Goal: Task Accomplishment & Management: Use online tool/utility

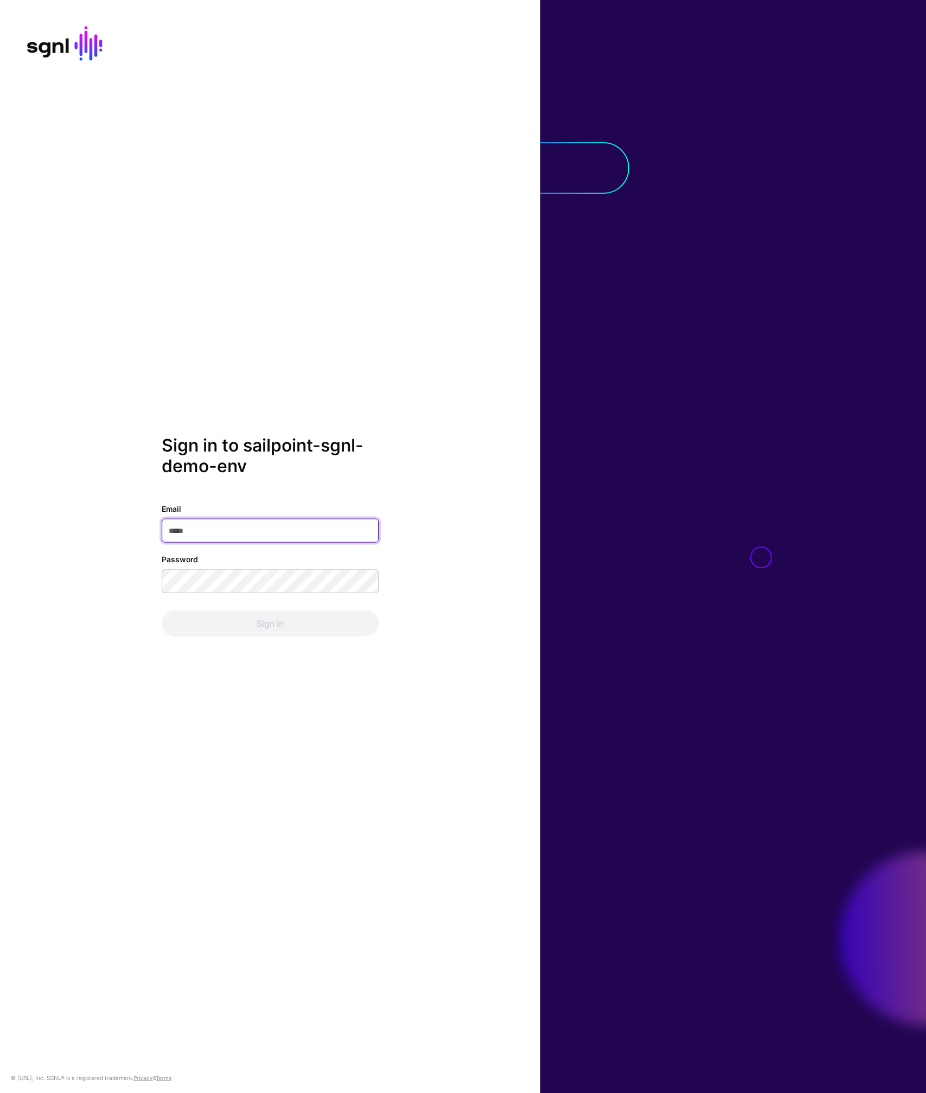
click at [231, 527] on input "Email" at bounding box center [270, 530] width 217 height 24
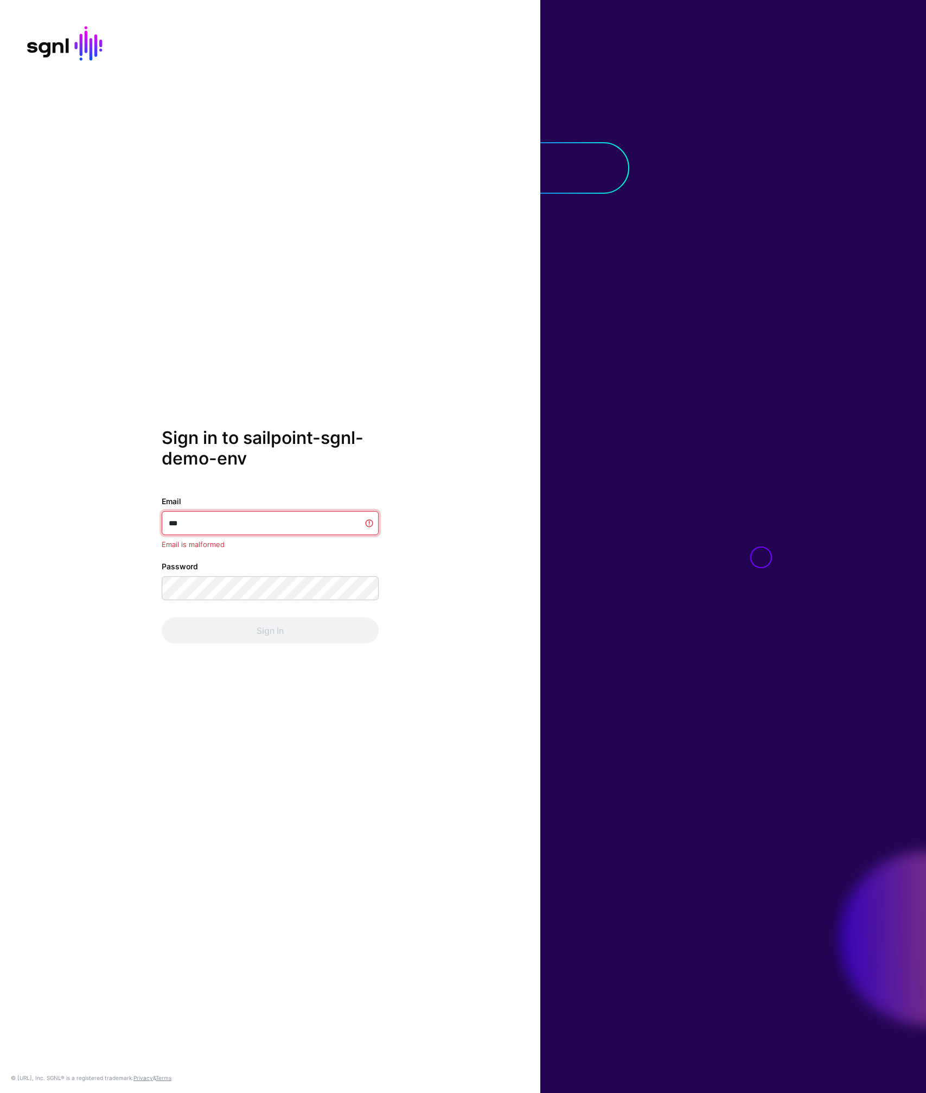
type input "***"
click at [226, 481] on div "Sign in to sailpoint-sgnl-demo-env Email *** Email is malformed Password Sign In" at bounding box center [270, 536] width 217 height 216
click at [361, 523] on input "***" at bounding box center [270, 523] width 217 height 24
click at [0, 1092] on com-1password-button at bounding box center [0, 1093] width 0 height 0
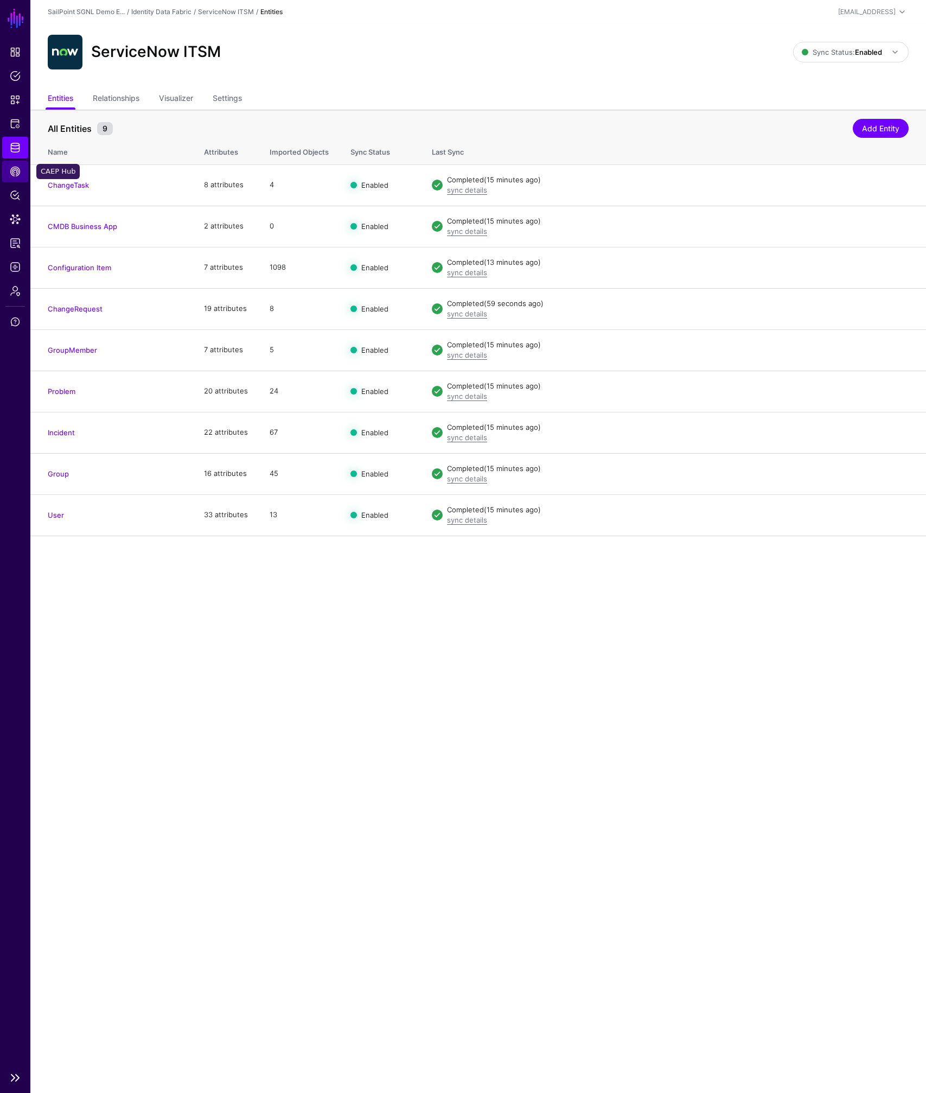
click at [18, 170] on span "CAEP Hub" at bounding box center [15, 171] width 11 height 11
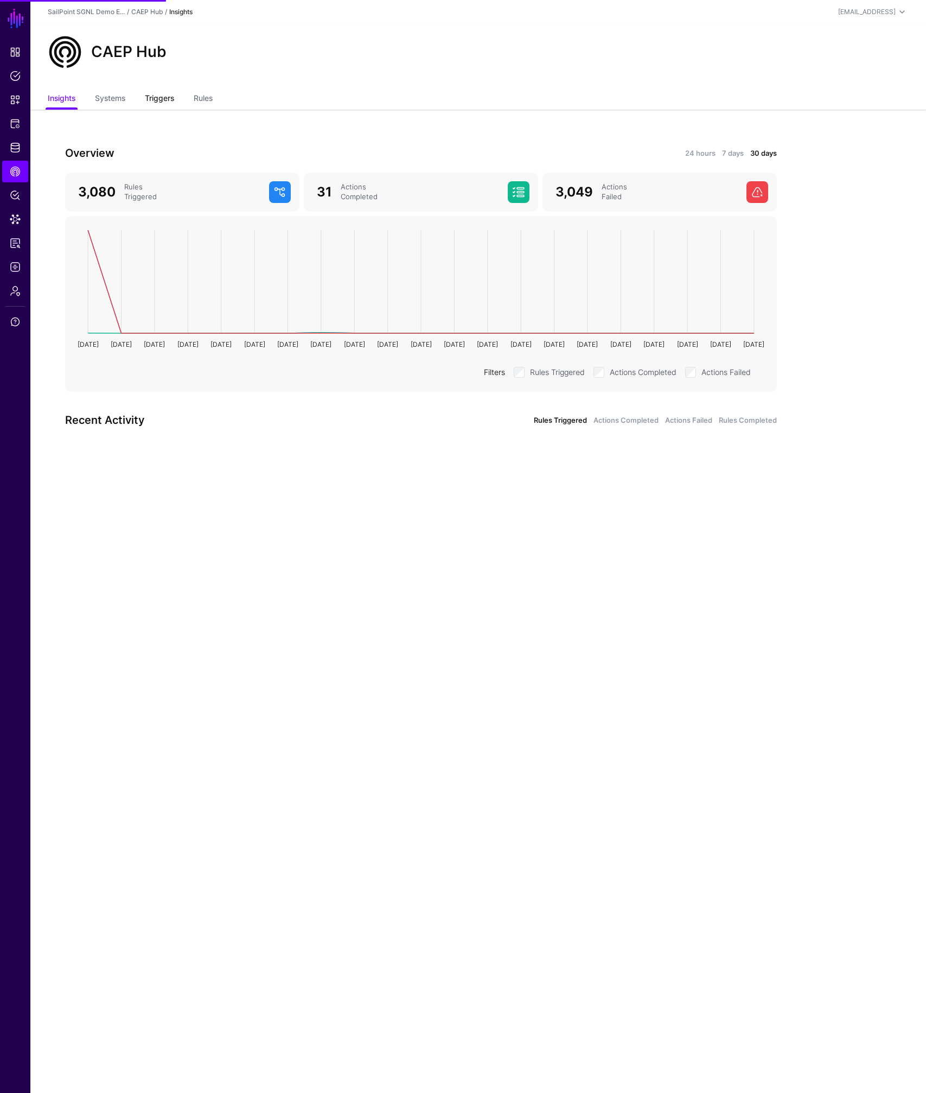
click at [158, 95] on link "Triggers" at bounding box center [159, 99] width 29 height 21
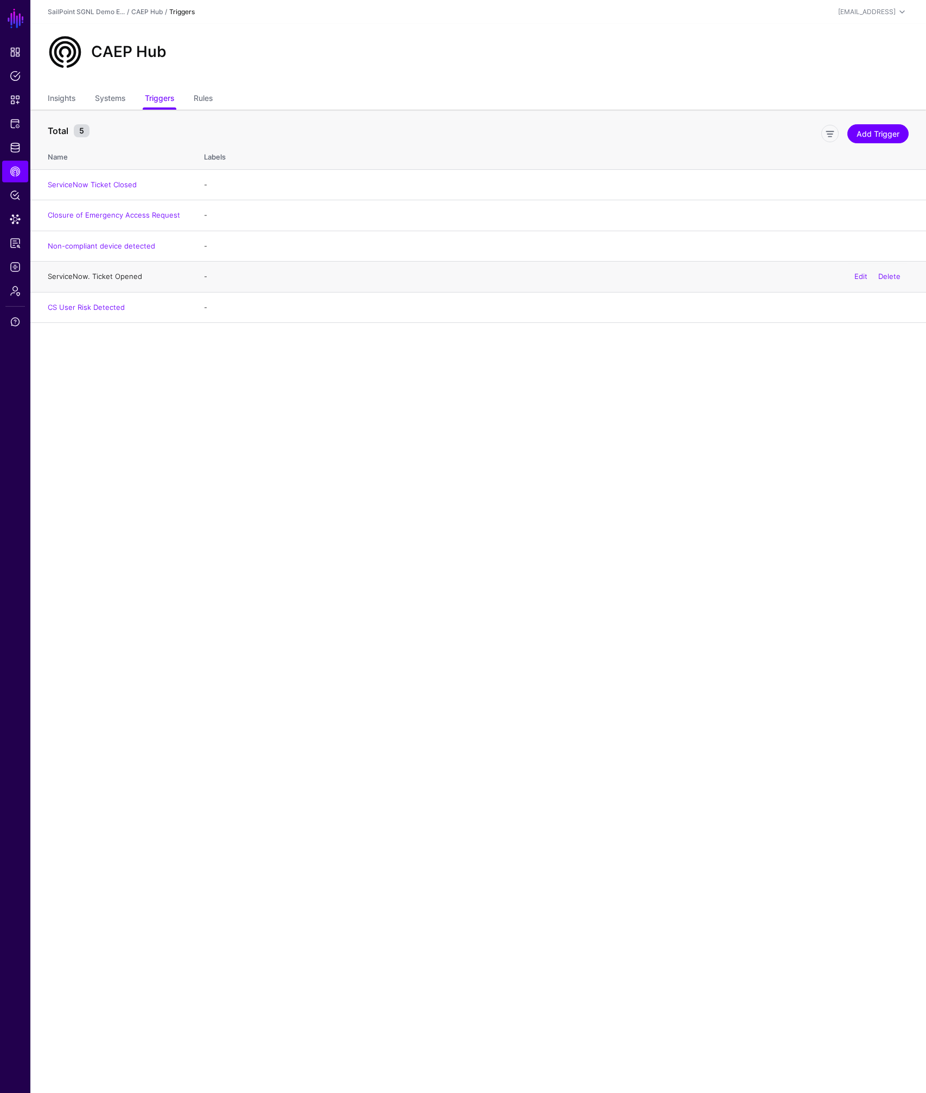
click at [99, 275] on link "ServiceNow. Ticket Opened" at bounding box center [95, 276] width 94 height 9
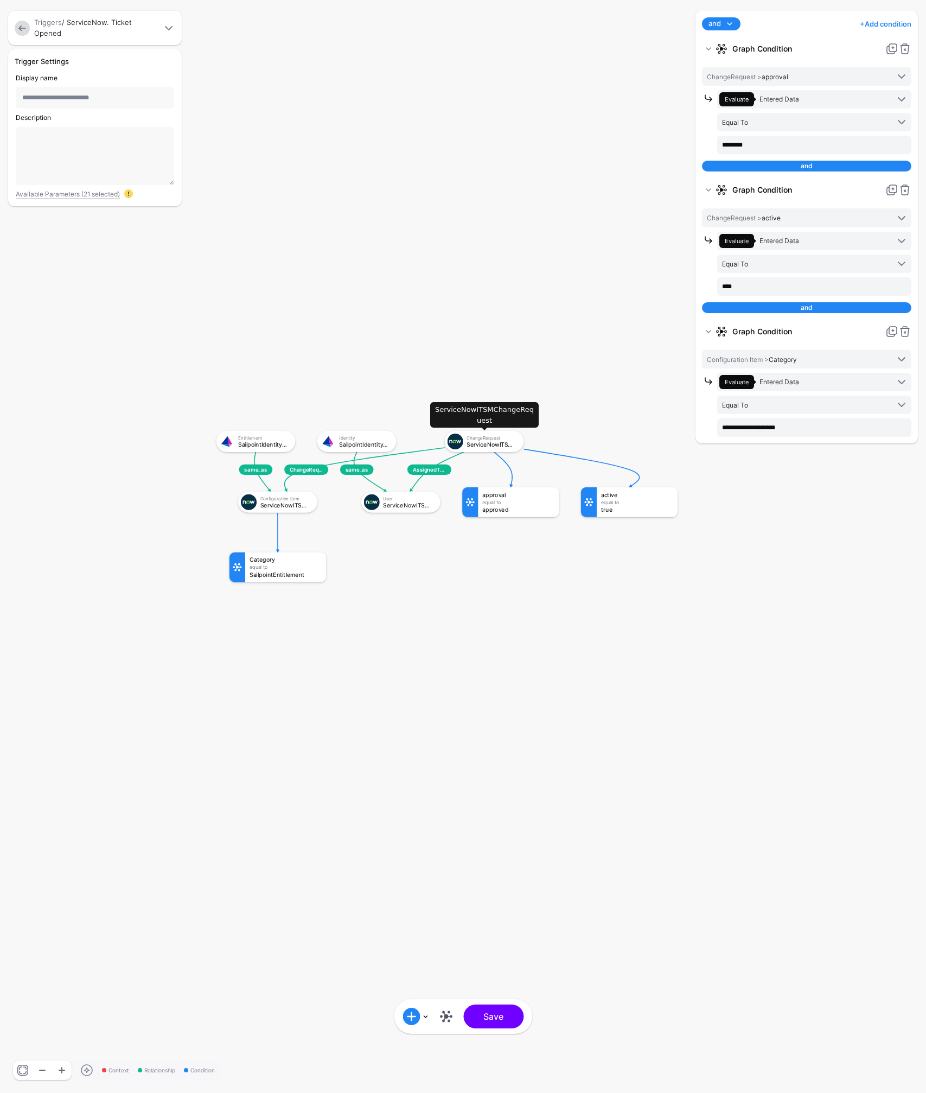
drag, startPoint x: 500, startPoint y: 441, endPoint x: 498, endPoint y: 421, distance: 20.2
click at [498, 422] on g "AssignedToUser ChangeRequestLinkedTo same_as same_as ChangeRequest ServiceNowIT…" at bounding box center [208, 422] width 75022 height 88514
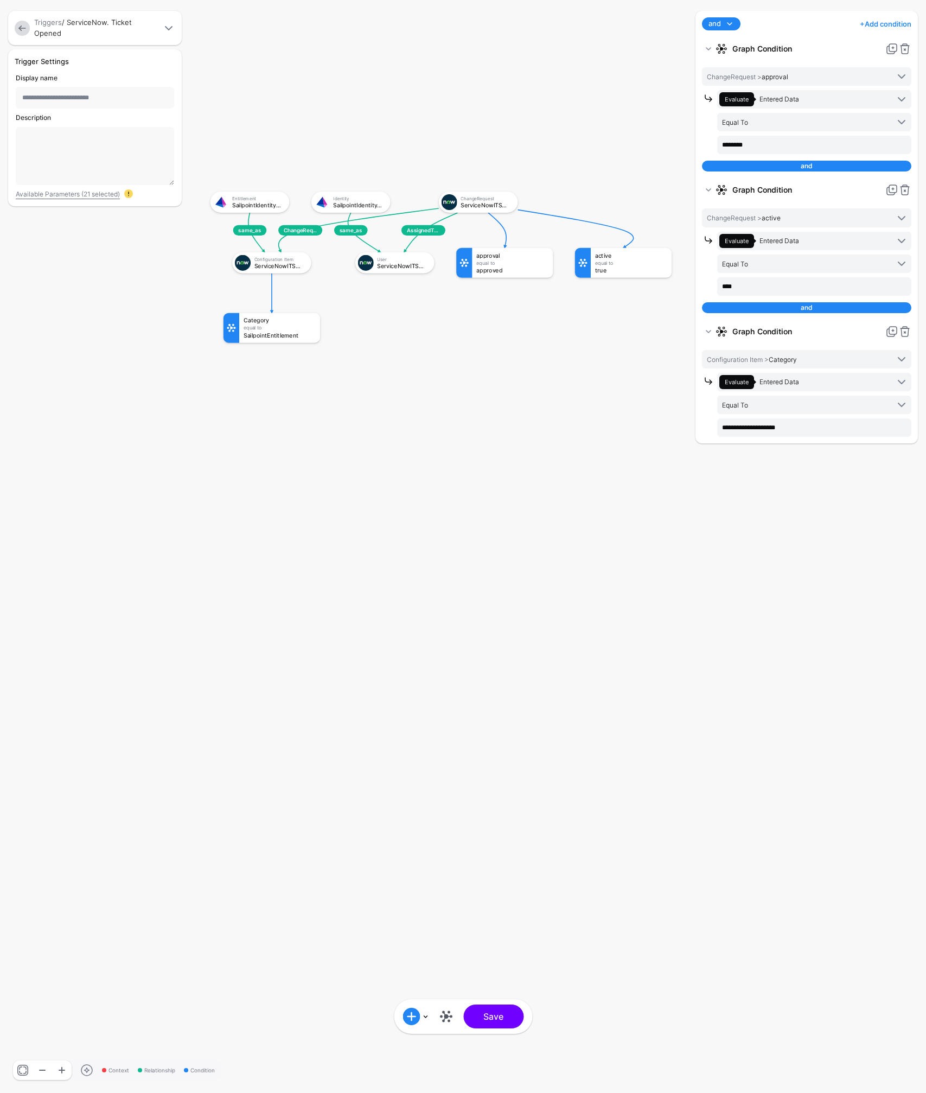
drag, startPoint x: 376, startPoint y: 540, endPoint x: 371, endPoint y: 302, distance: 238.2
click at [371, 302] on rect at bounding box center [202, 183] width 75022 height 88514
drag, startPoint x: 272, startPoint y: 196, endPoint x: 281, endPoint y: 178, distance: 20.2
click at [281, 178] on g "AssignedToUser ChangeRequestLinkedTo same_as same_as ChangeRequest ServiceNowIT…" at bounding box center [202, 182] width 75022 height 88514
click at [57, 34] on div "Triggers / ServiceNow. Ticket Opened" at bounding box center [96, 27] width 128 height 21
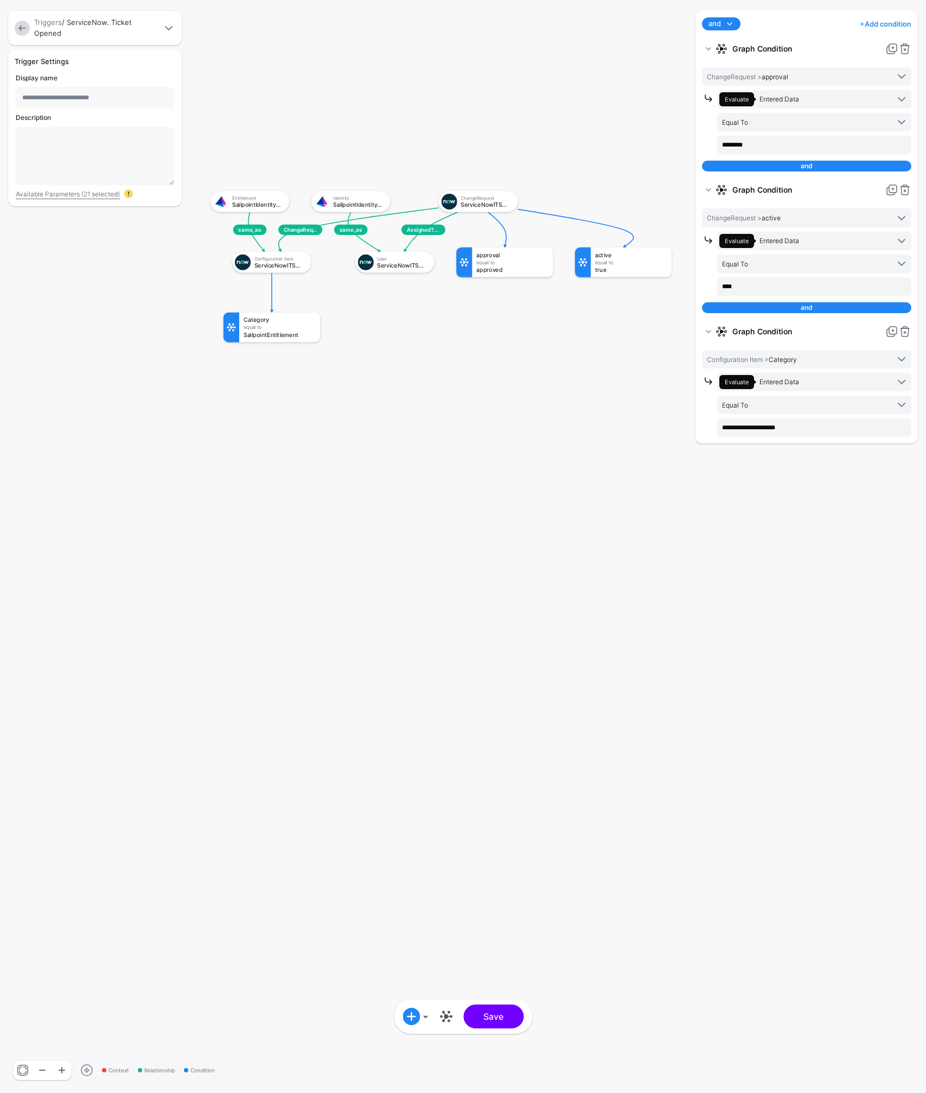
click at [18, 29] on link at bounding box center [22, 28] width 15 height 15
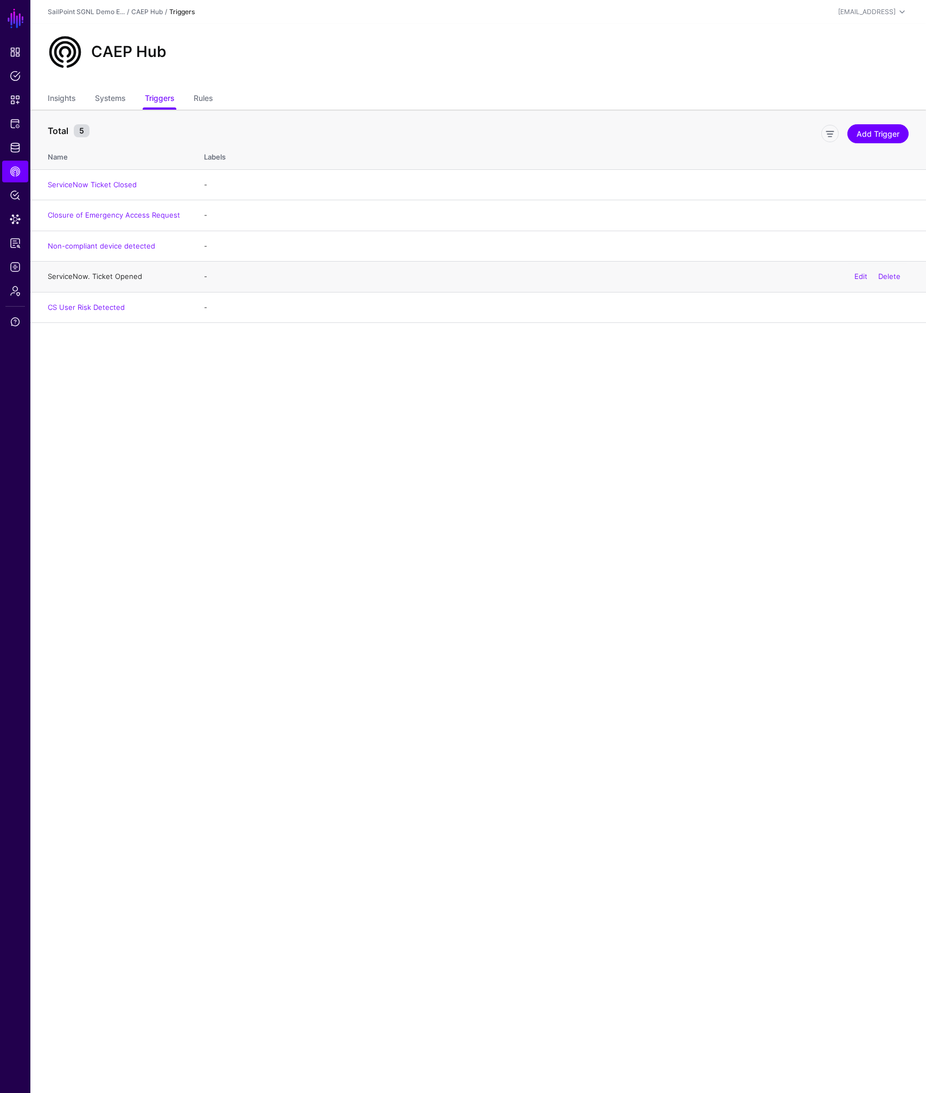
click at [105, 277] on link "ServiceNow. Ticket Opened" at bounding box center [95, 276] width 94 height 9
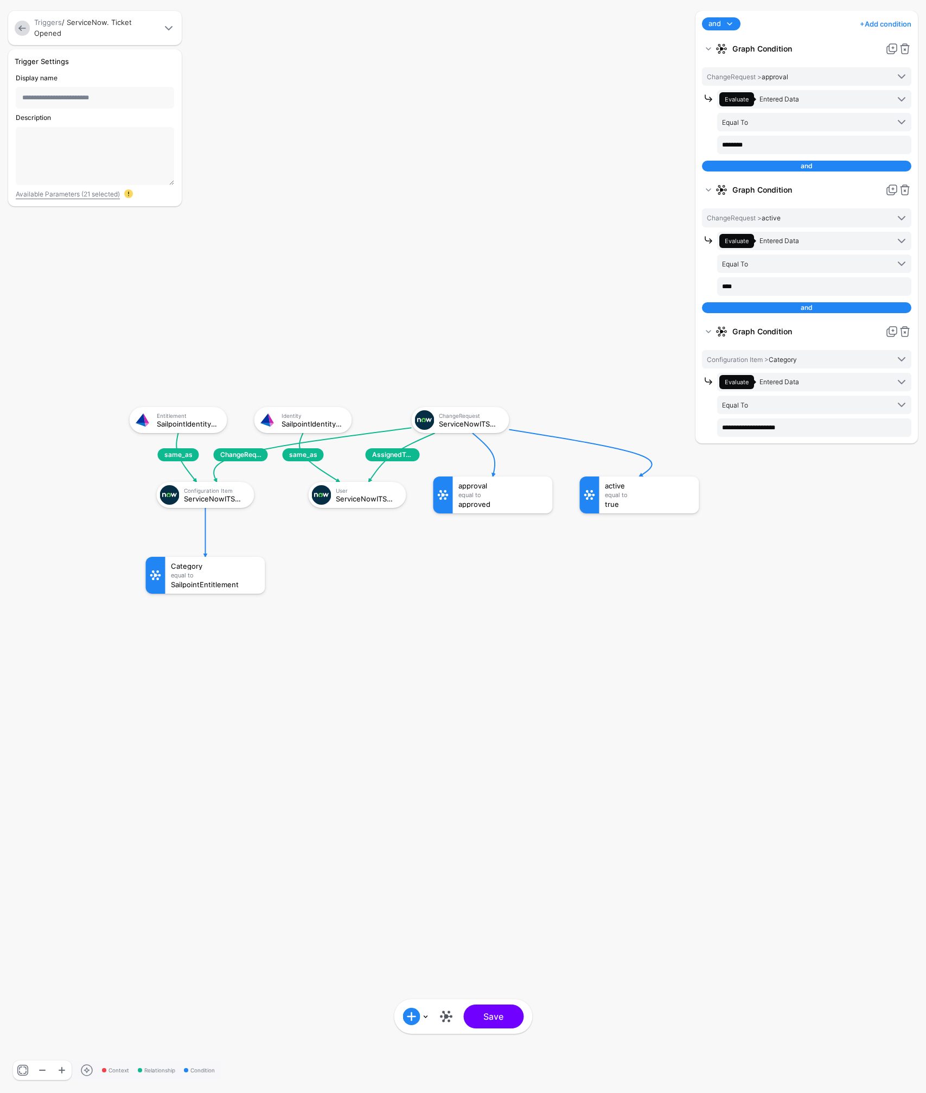
click at [168, 28] on span at bounding box center [168, 28] width 13 height 13
drag, startPoint x: 296, startPoint y: 411, endPoint x: 236, endPoint y: 164, distance: 254.1
click at [236, 164] on div "Context Relationship Condition AssignedToUser ChangeRequestLinkedTo same_as sam…" at bounding box center [463, 546] width 926 height 1093
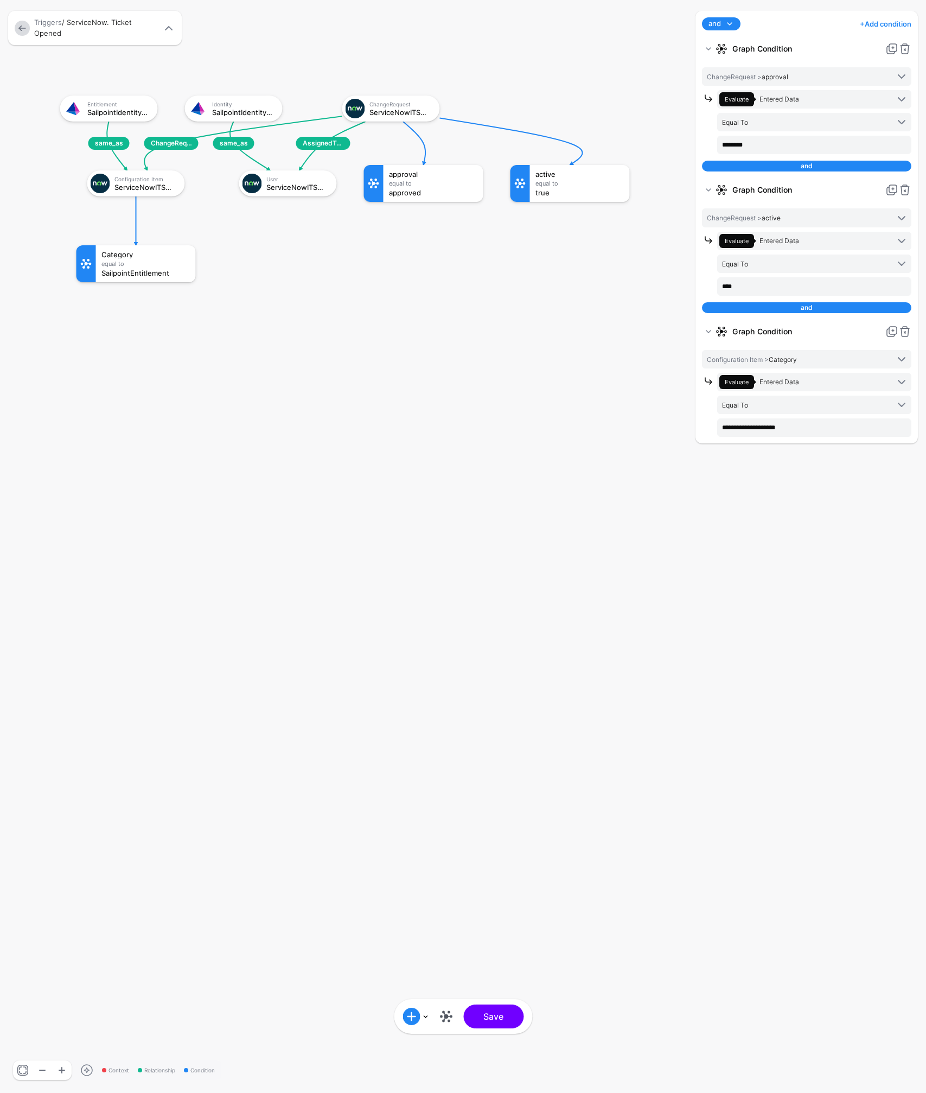
drag, startPoint x: 354, startPoint y: 445, endPoint x: 285, endPoint y: 133, distance: 319.0
click at [285, 133] on rect at bounding box center [49, 84] width 92619 height 109277
click at [925, 449] on div "and and or + Add condition Add Condition Graph Condition Time Condition Add Con…" at bounding box center [806, 546] width 239 height 1093
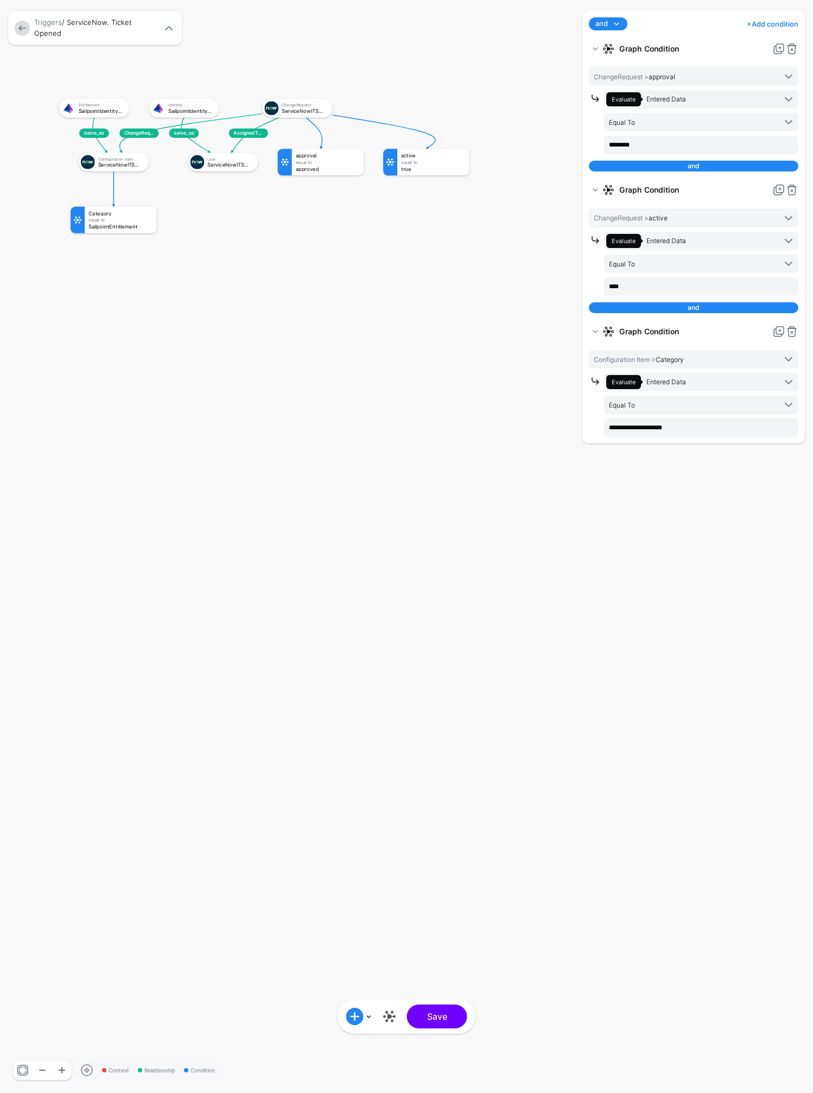
drag, startPoint x: 378, startPoint y: 148, endPoint x: 300, endPoint y: 128, distance: 80.7
click at [300, 128] on rect at bounding box center [50, 91] width 58521 height 78679
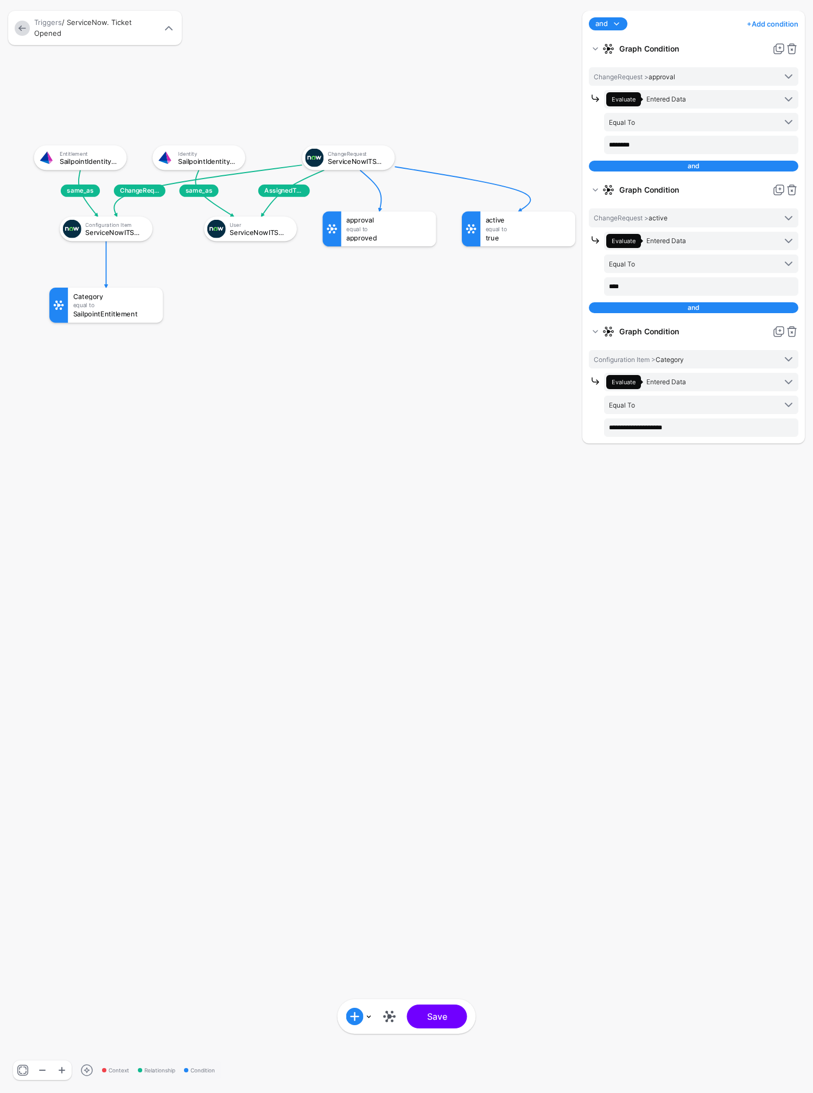
drag, startPoint x: 285, startPoint y: 137, endPoint x: 339, endPoint y: 195, distance: 79.1
click at [339, 195] on rect at bounding box center [23, 135] width 77215 height 103813
